Goal: Task Accomplishment & Management: Use online tool/utility

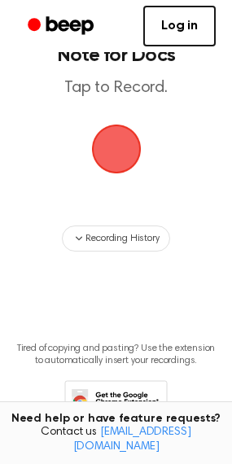
scroll to position [110, 0]
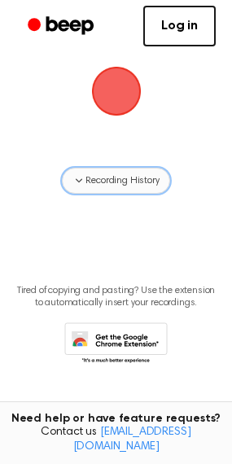
click at [112, 182] on span "Recording History" at bounding box center [122, 180] width 73 height 15
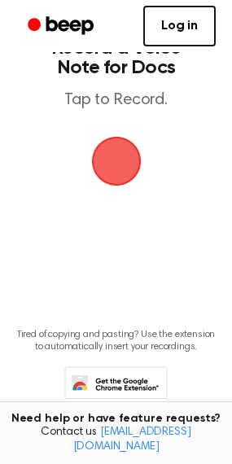
scroll to position [0, 0]
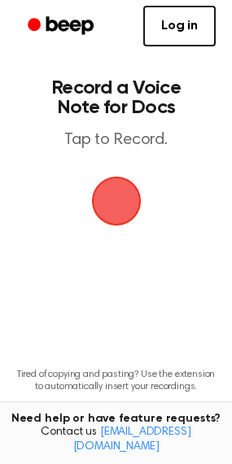
click at [114, 195] on span "button" at bounding box center [117, 201] width 46 height 46
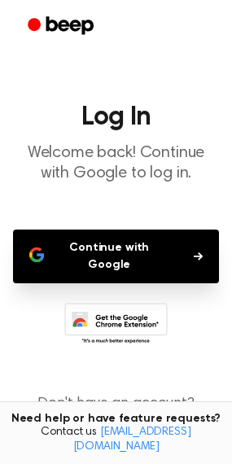
click at [150, 255] on button "Continue with Google" at bounding box center [116, 257] width 206 height 54
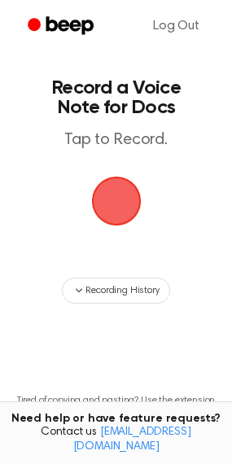
click at [134, 191] on span "button" at bounding box center [115, 200] width 55 height 55
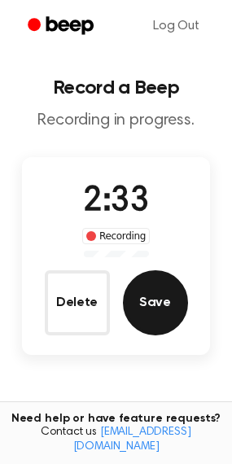
click at [166, 314] on button "Save" at bounding box center [155, 302] width 65 height 65
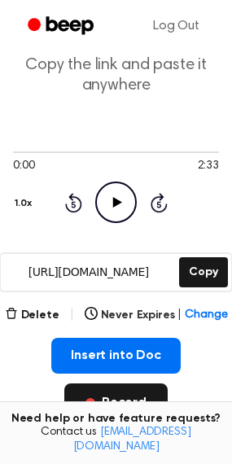
scroll to position [163, 0]
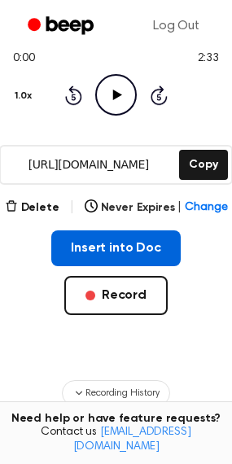
click at [136, 242] on button "Insert into Doc" at bounding box center [116, 249] width 130 height 36
